Goal: Transaction & Acquisition: Purchase product/service

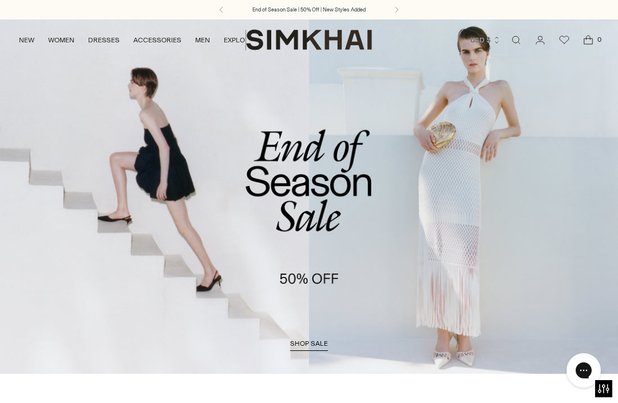
click at [313, 344] on span "shop sale" at bounding box center [309, 343] width 38 height 8
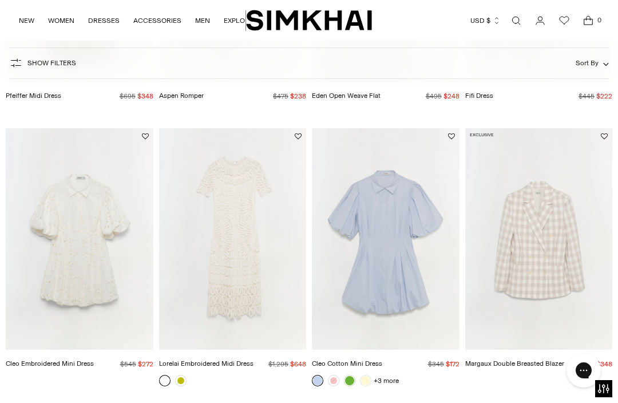
scroll to position [564, 0]
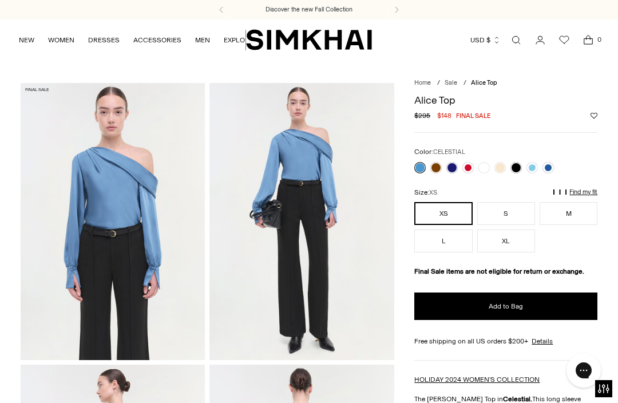
click at [457, 168] on link at bounding box center [451, 167] width 11 height 11
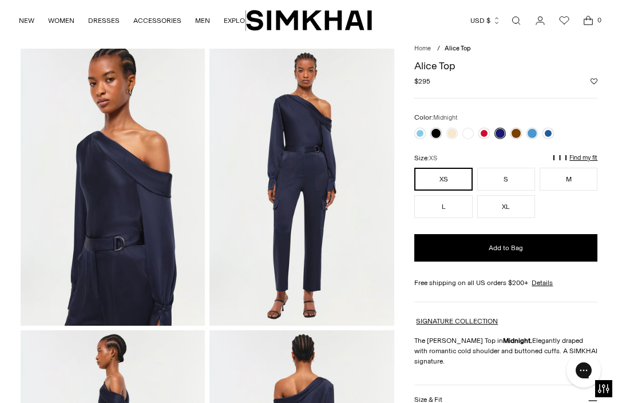
scroll to position [33, 0]
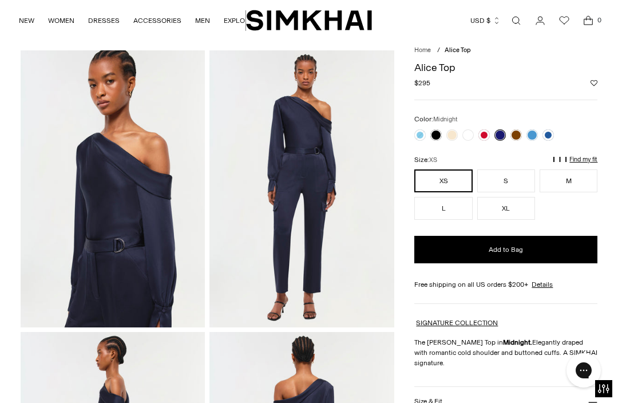
click at [455, 131] on link at bounding box center [451, 134] width 11 height 11
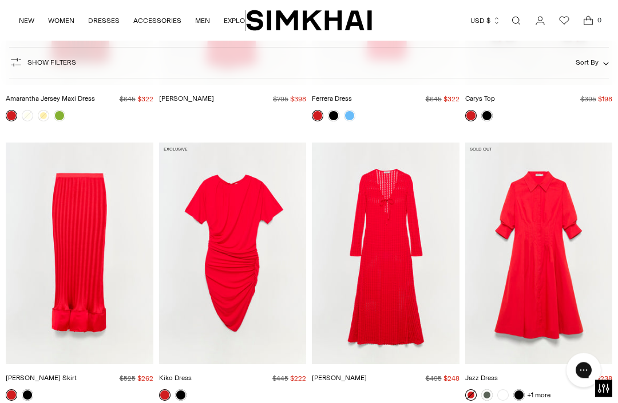
scroll to position [11660, 0]
click at [188, 387] on div at bounding box center [173, 395] width 32 height 16
click at [185, 389] on link at bounding box center [180, 394] width 11 height 11
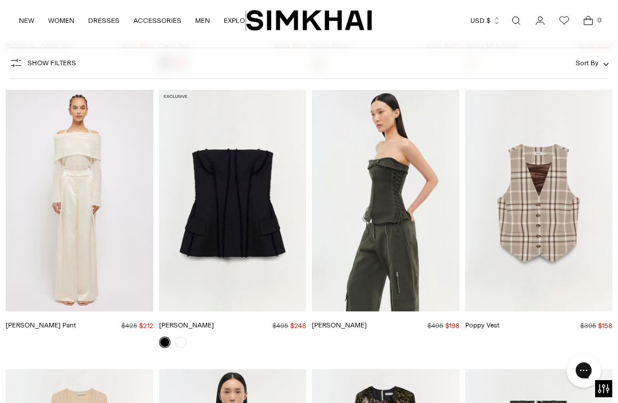
scroll to position [18283, 0]
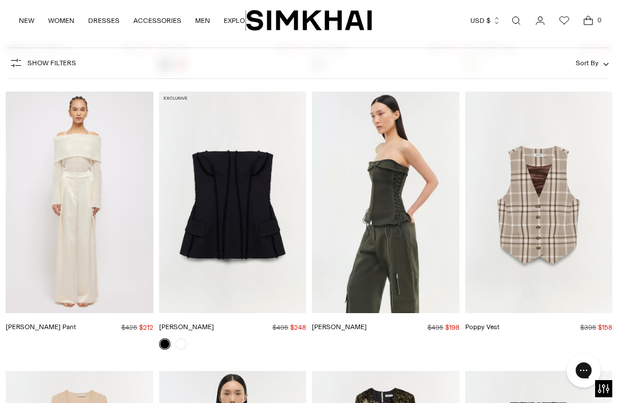
click at [185, 338] on link at bounding box center [180, 343] width 11 height 11
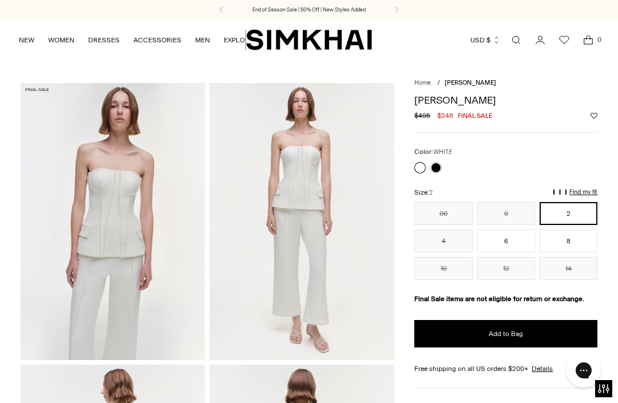
click at [418, 171] on link at bounding box center [419, 167] width 11 height 11
click at [435, 170] on link at bounding box center [435, 167] width 11 height 11
